Goal: Transaction & Acquisition: Purchase product/service

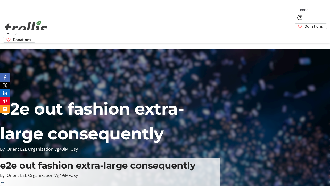
click at [305, 23] on span "Donations" at bounding box center [314, 25] width 18 height 5
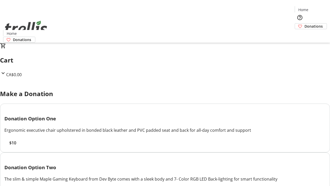
click at [16, 146] on span "$10" at bounding box center [12, 143] width 7 height 6
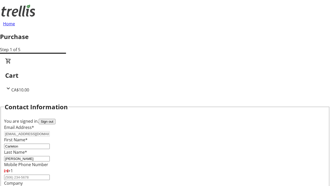
select select "BC"
select select "CA"
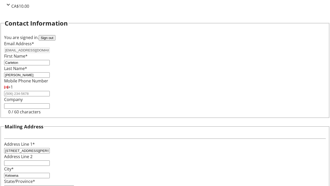
type input "V1Y 0C2"
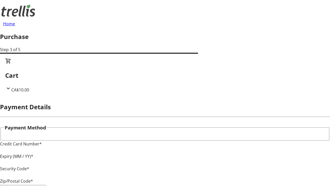
type input "V1Y 0C2"
